Goal: Transaction & Acquisition: Purchase product/service

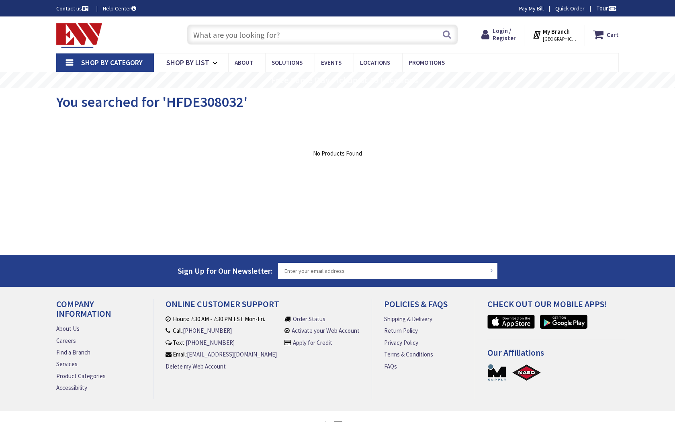
type input "Fourth Ward Pk, 301 N Poplar St, Charlotte, NC 28202, USA"
